Goal: Check status: Check status

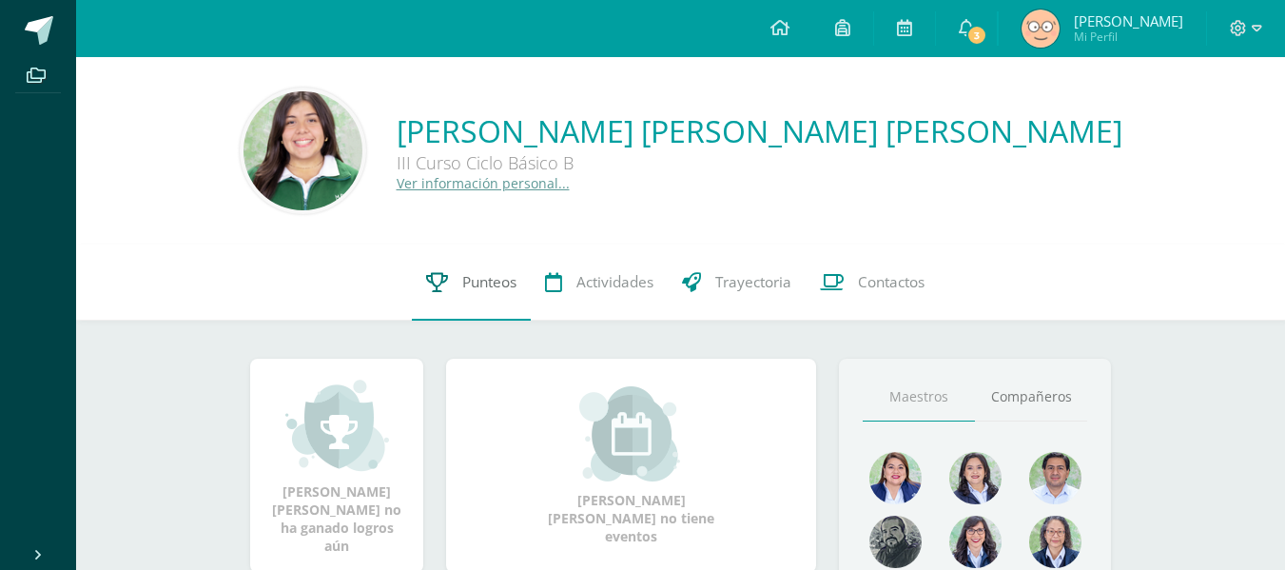
click at [510, 289] on span "Punteos" at bounding box center [489, 282] width 54 height 20
click at [476, 268] on link "Punteos" at bounding box center [471, 282] width 119 height 76
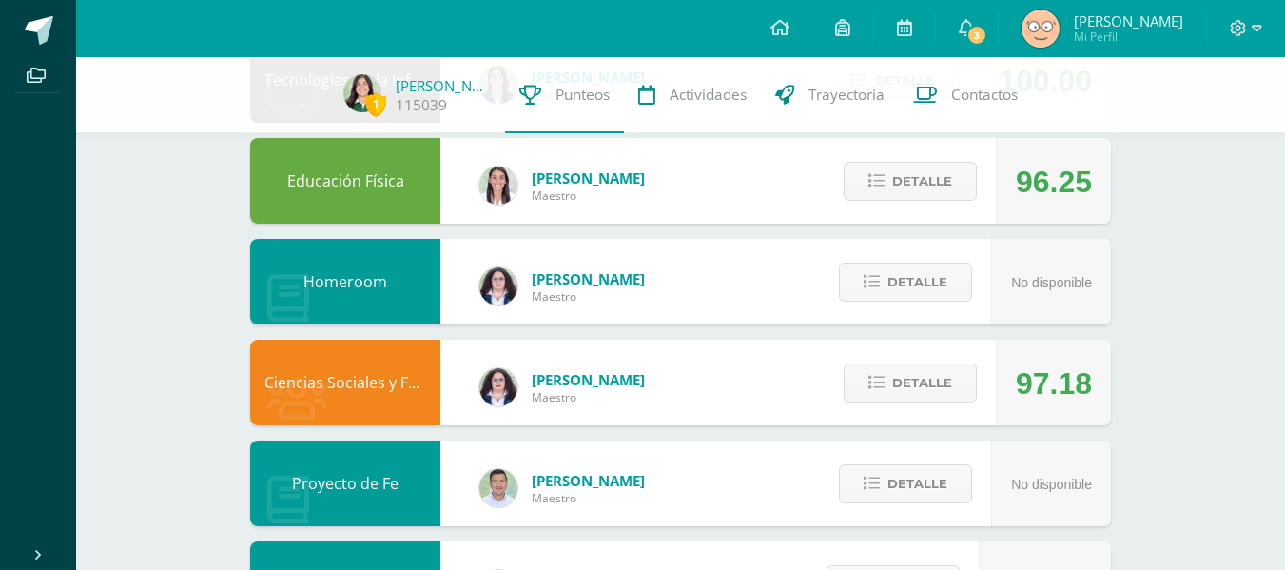
scroll to position [264, 0]
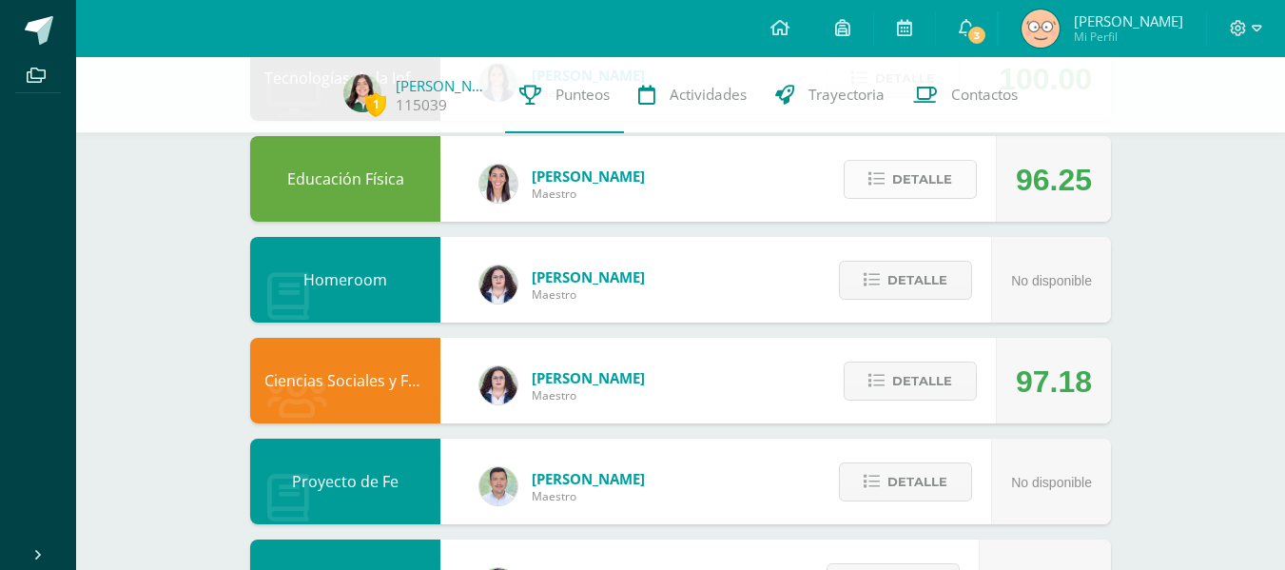
click at [928, 161] on button "Detalle" at bounding box center [910, 179] width 133 height 39
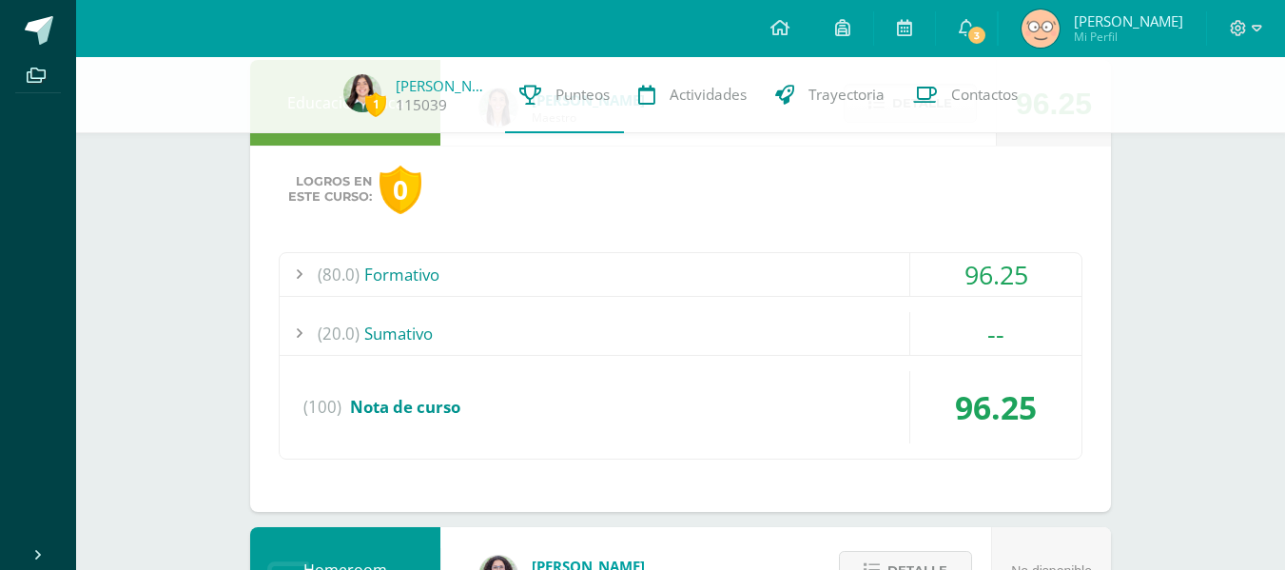
scroll to position [351, 0]
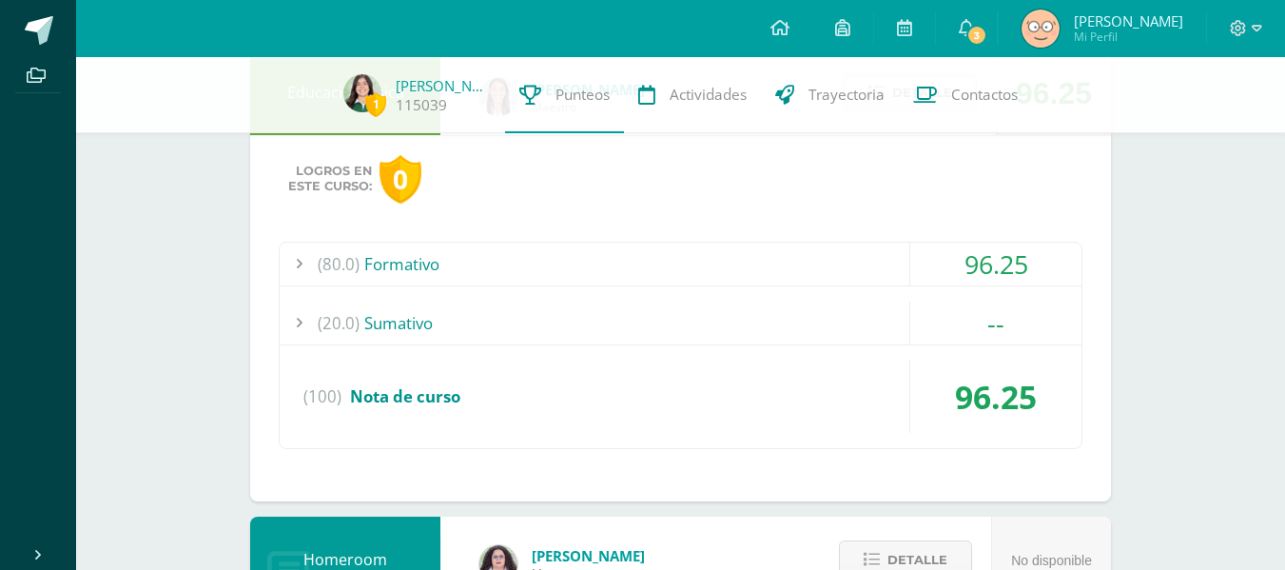
click at [866, 262] on div "(80.0) Formativo" at bounding box center [681, 264] width 802 height 43
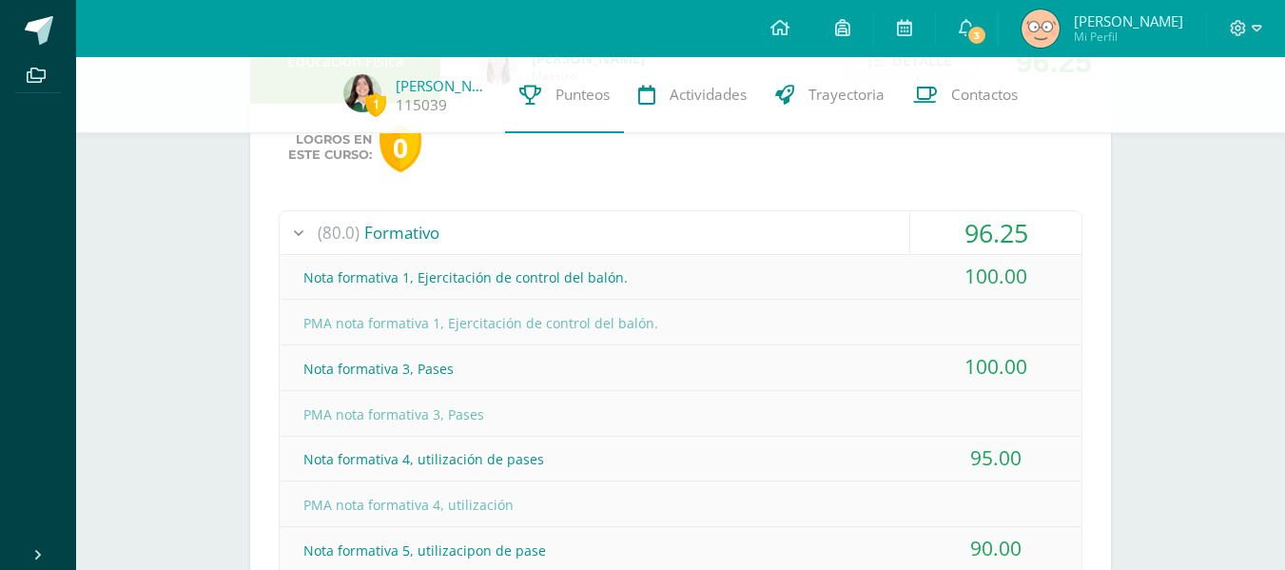
scroll to position [381, 0]
click at [816, 238] on div "(80.0) Formativo" at bounding box center [681, 233] width 802 height 43
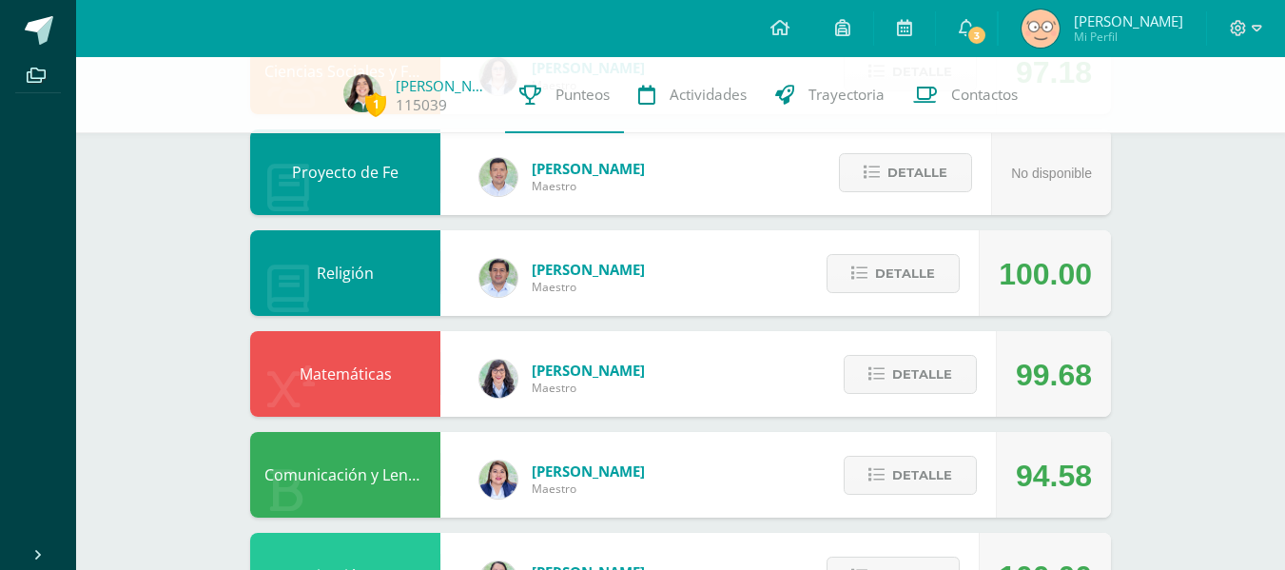
scroll to position [951, 0]
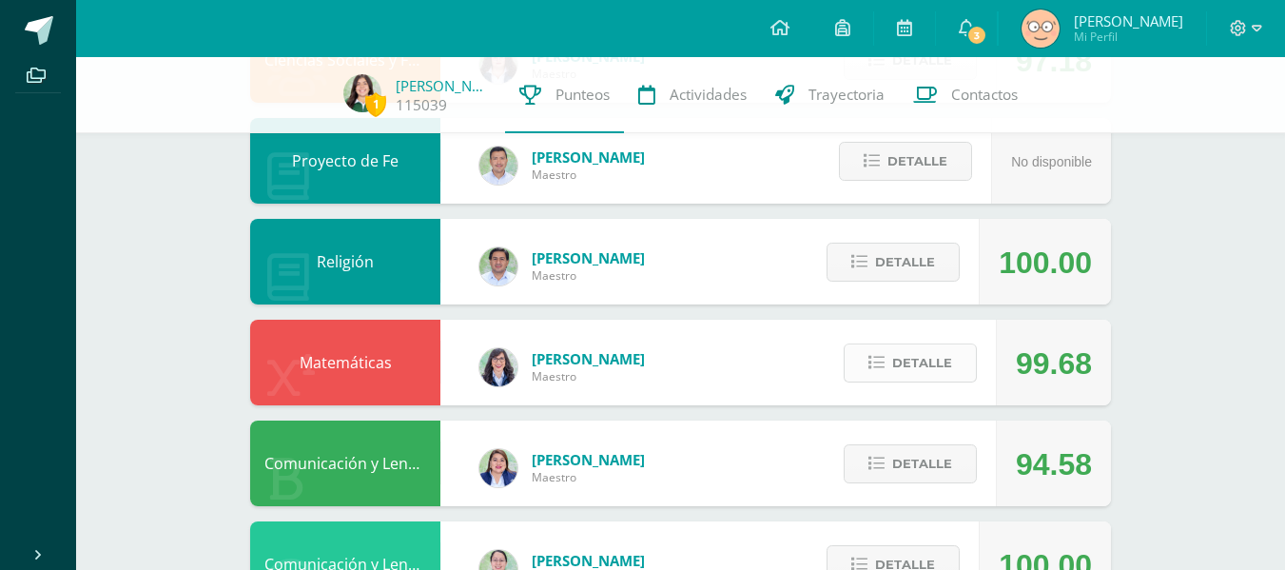
click at [939, 357] on span "Detalle" at bounding box center [922, 362] width 60 height 35
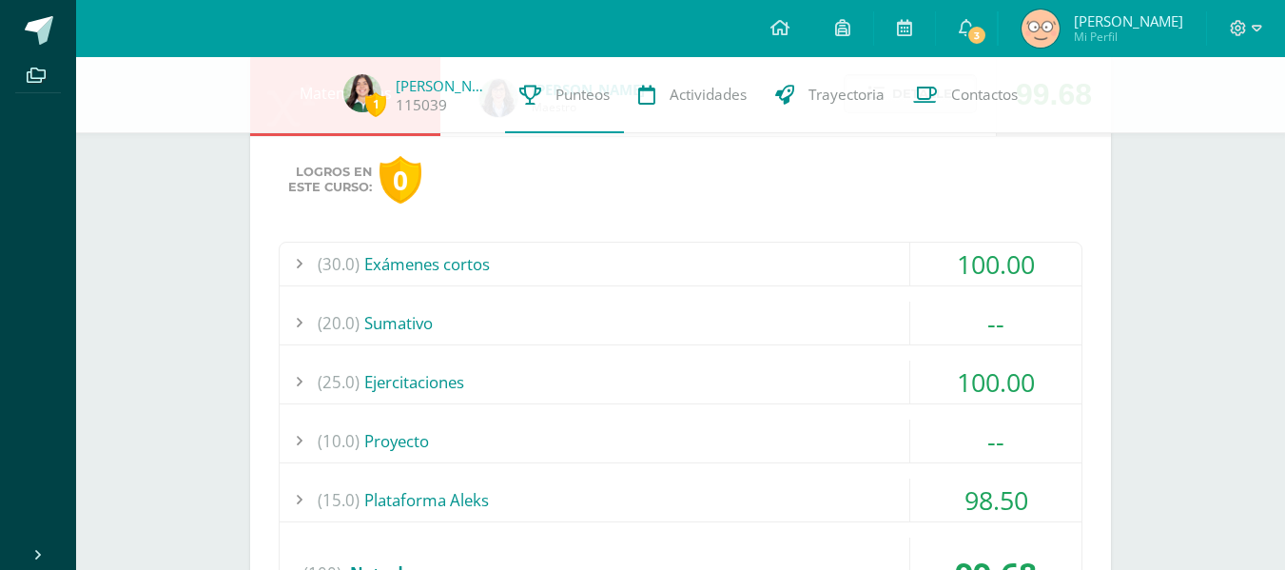
scroll to position [1221, 0]
click at [700, 259] on div "(30.0) Exámenes cortos" at bounding box center [681, 263] width 802 height 43
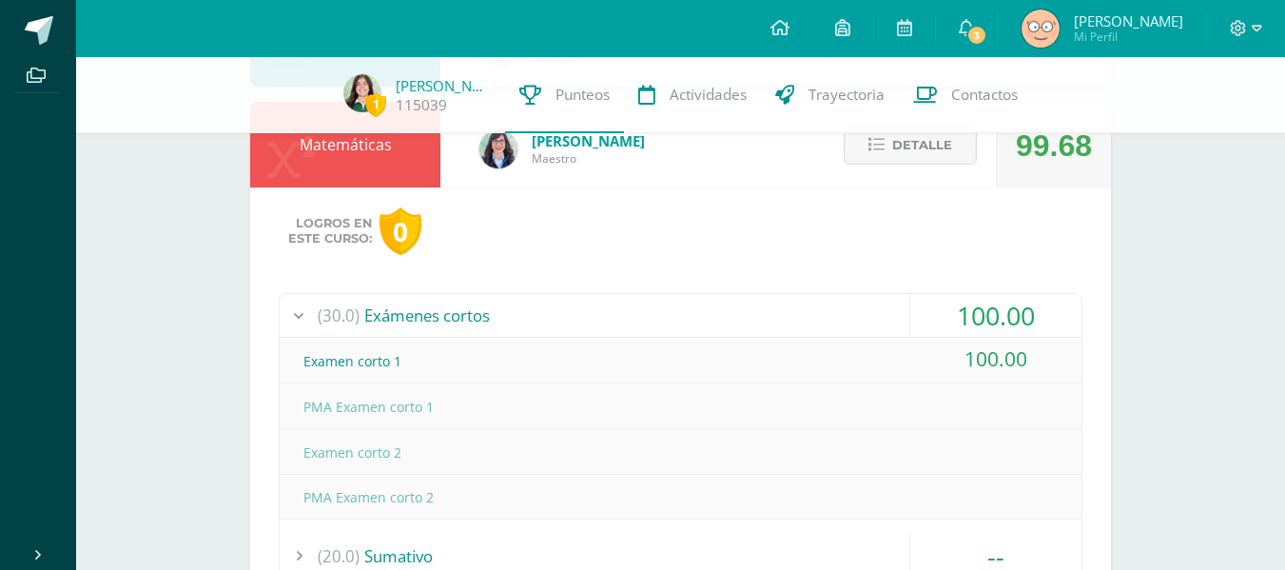
scroll to position [1166, 0]
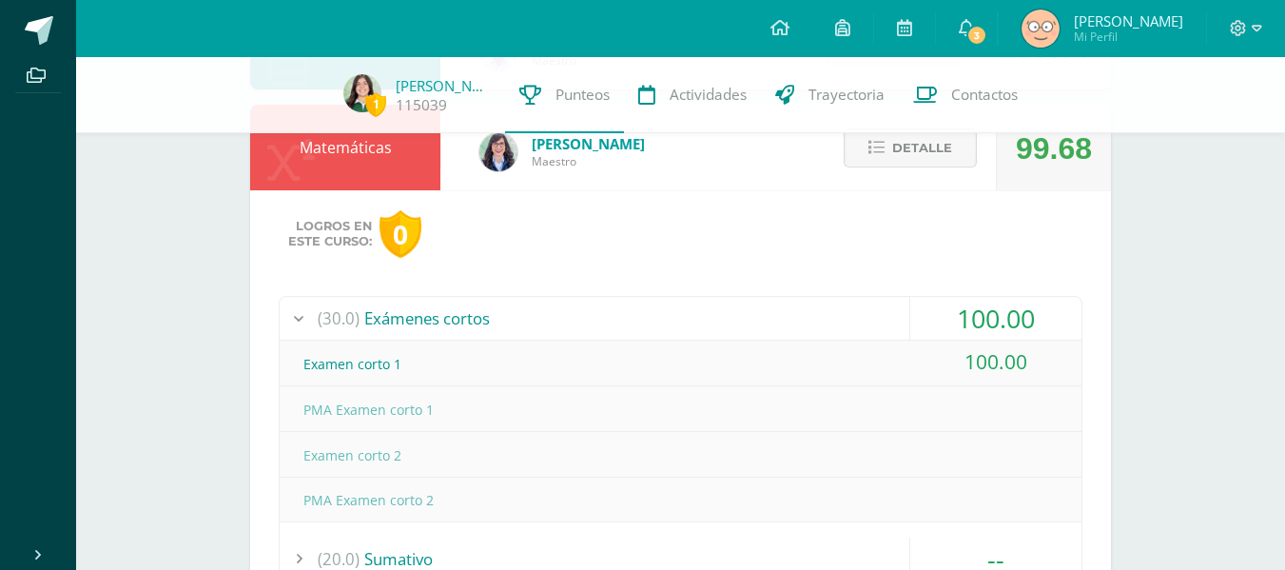
click at [884, 145] on icon at bounding box center [876, 148] width 16 height 16
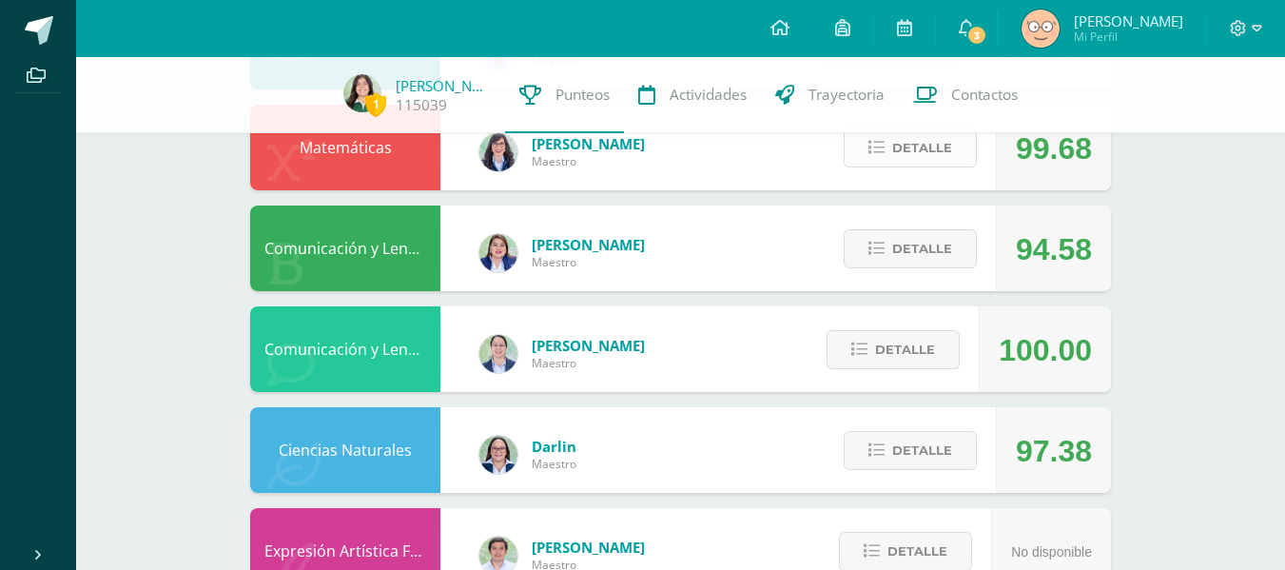
click at [897, 152] on span "Detalle" at bounding box center [922, 147] width 60 height 35
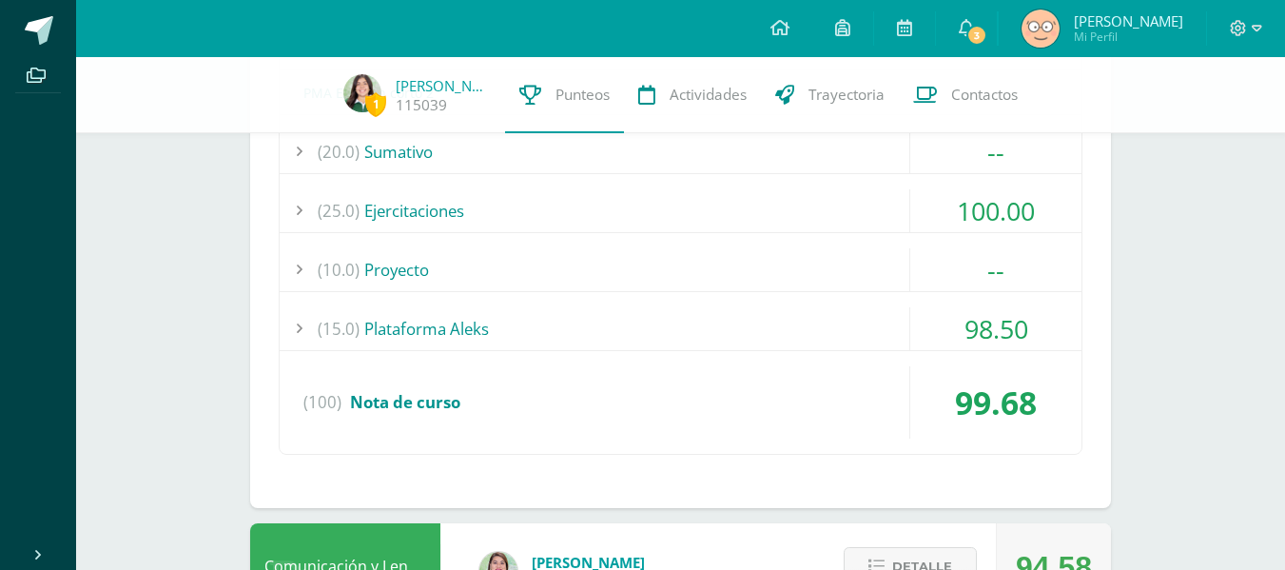
scroll to position [1570, 0]
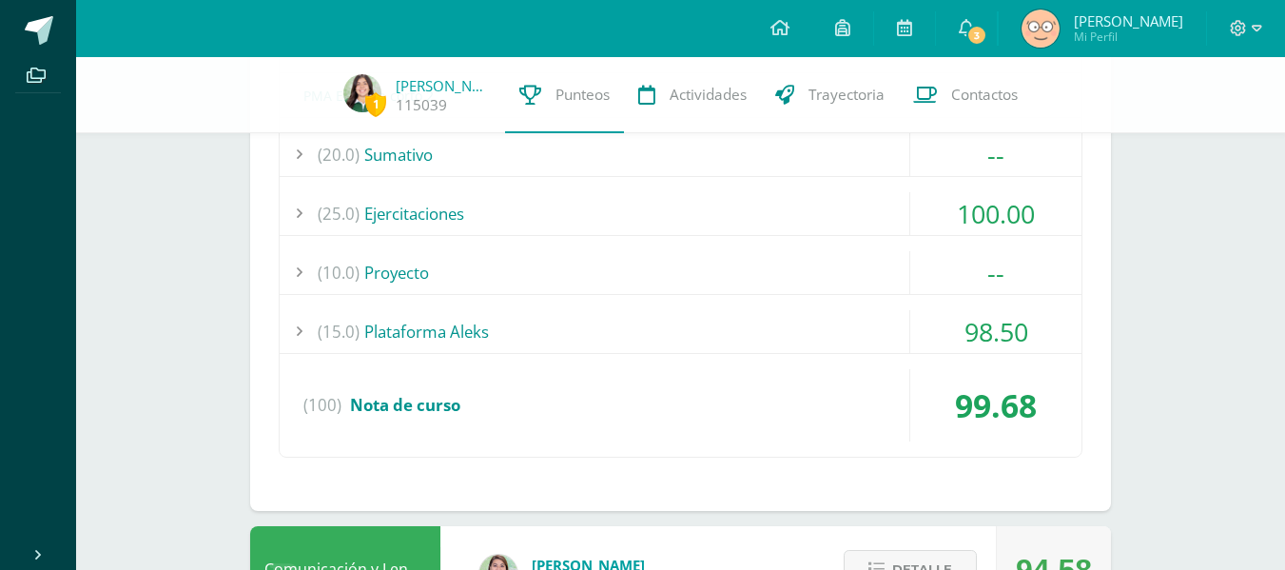
click at [815, 331] on div "(15.0) Plataforma Aleks" at bounding box center [681, 331] width 802 height 43
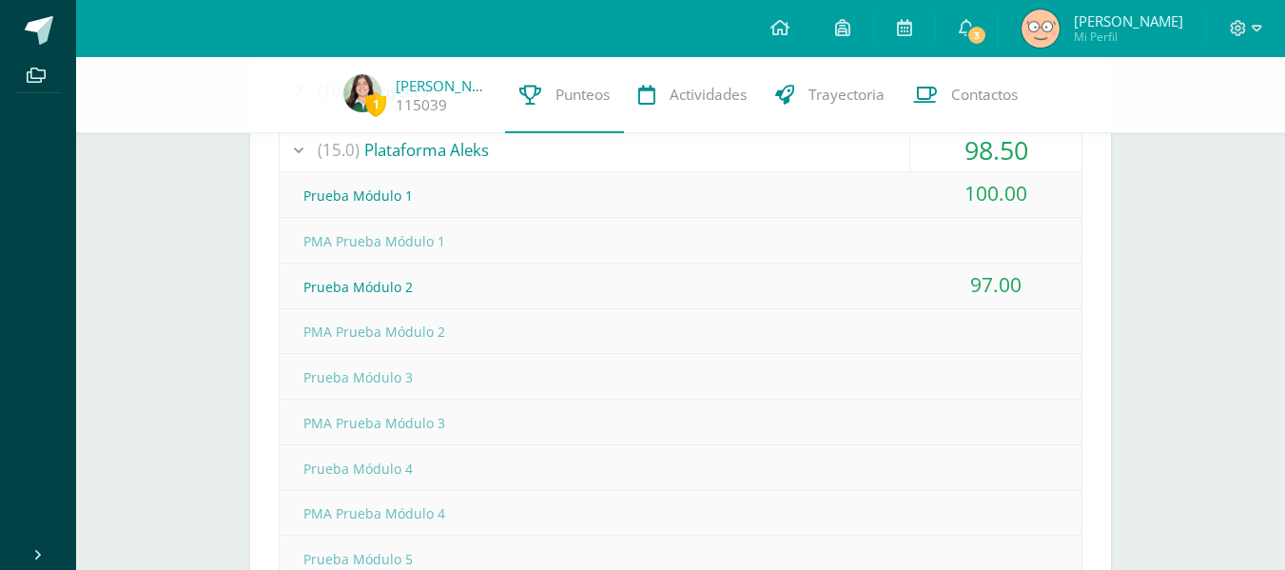
scroll to position [1567, 0]
click at [743, 159] on div "(15.0) Plataforma Aleks" at bounding box center [681, 152] width 802 height 43
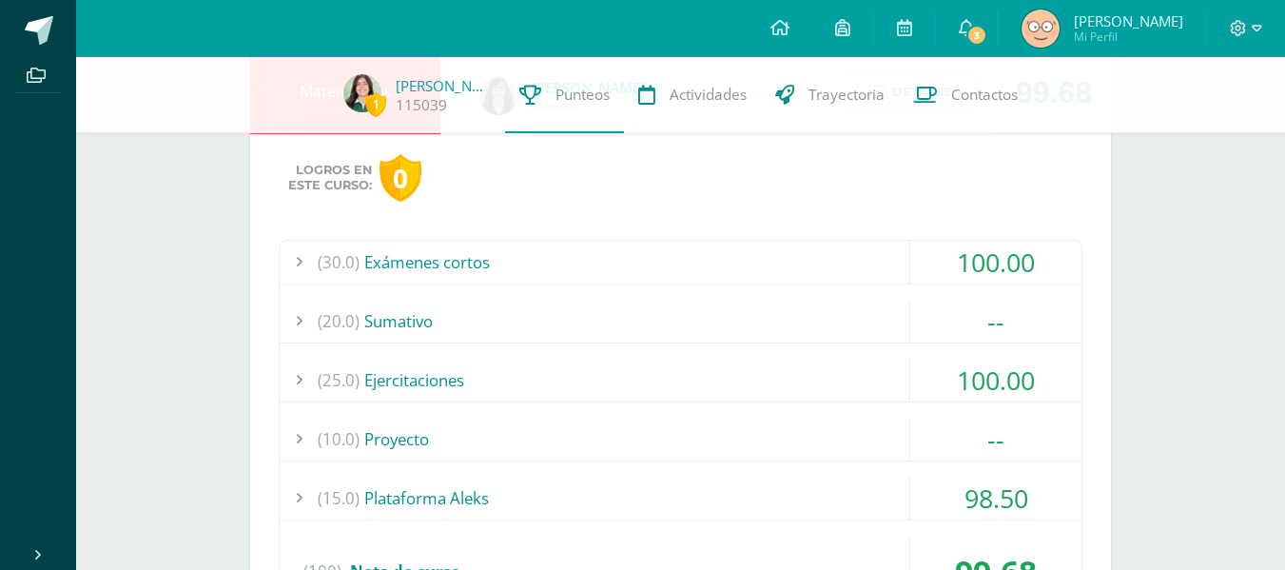
scroll to position [1221, 0]
click at [593, 265] on div "(30.0) Exámenes cortos" at bounding box center [681, 263] width 802 height 43
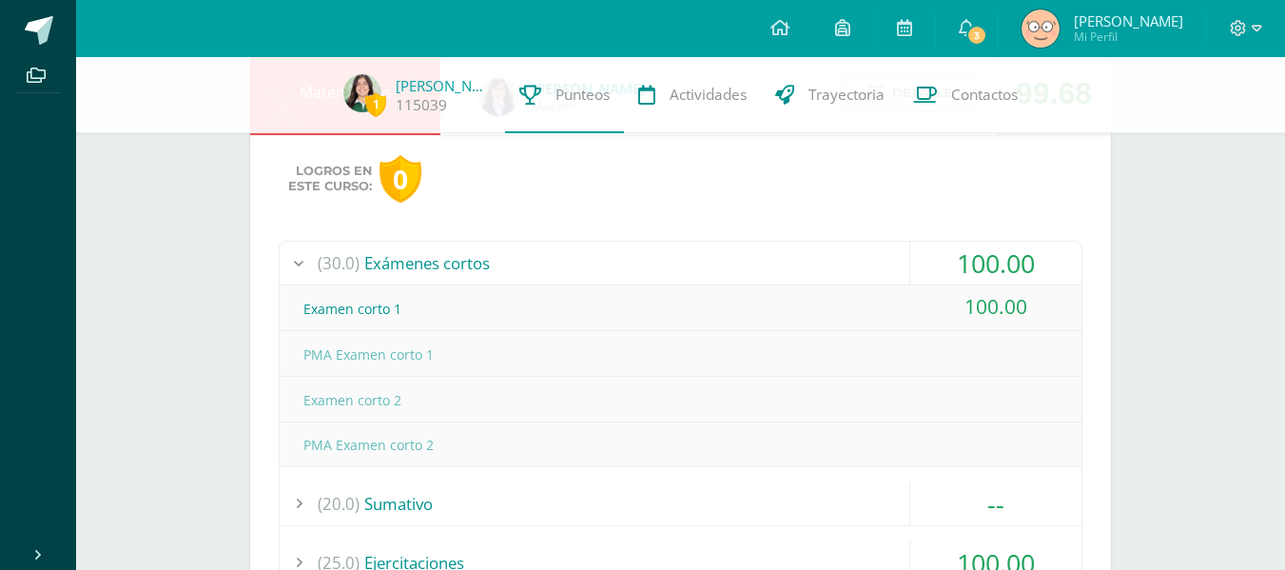
click at [593, 265] on div "(30.0) Exámenes cortos" at bounding box center [681, 263] width 802 height 43
